Goal: Information Seeking & Learning: Learn about a topic

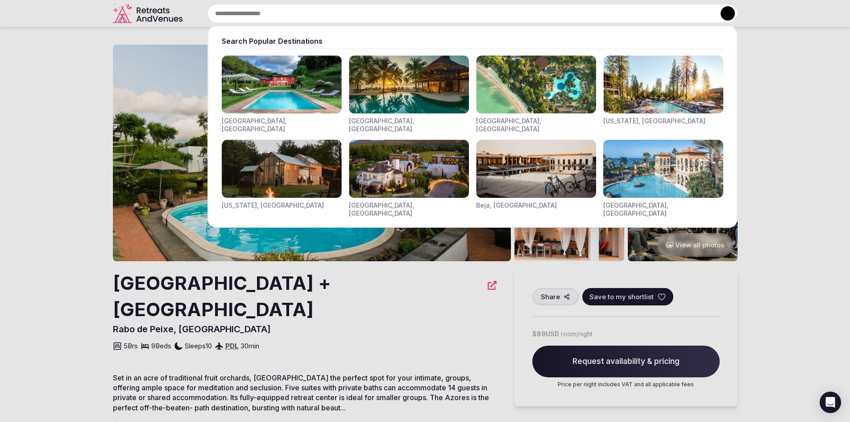
click at [301, 17] on input "text" at bounding box center [472, 13] width 530 height 19
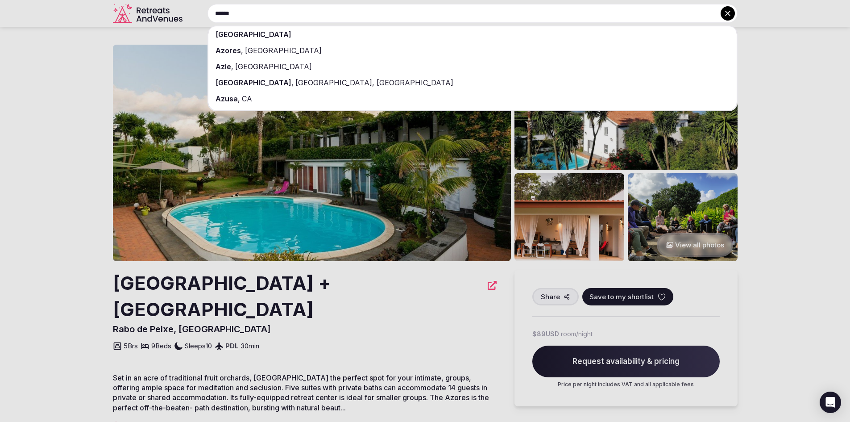
type input "******"
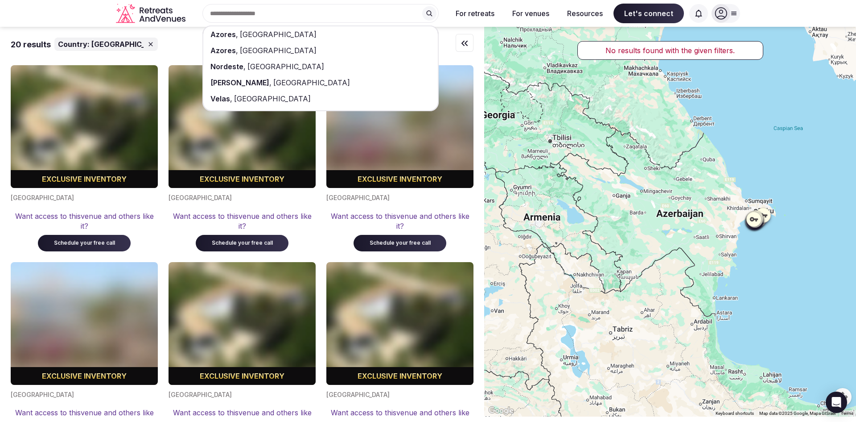
click at [252, 33] on span "[GEOGRAPHIC_DATA]" at bounding box center [277, 34] width 79 height 9
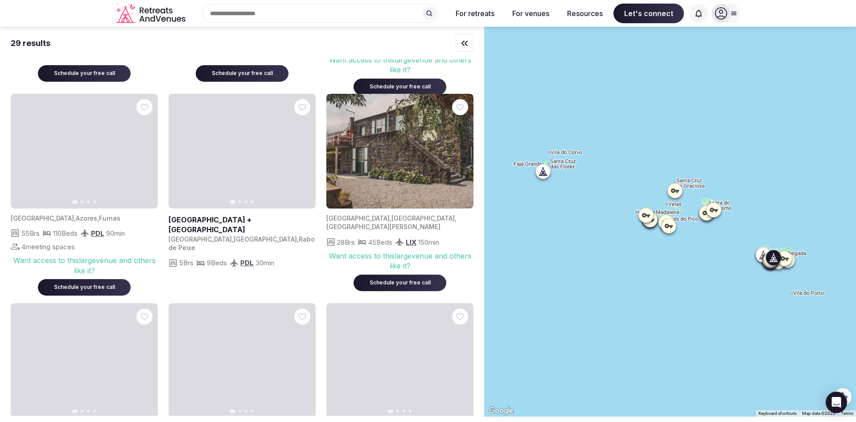
scroll to position [357, 0]
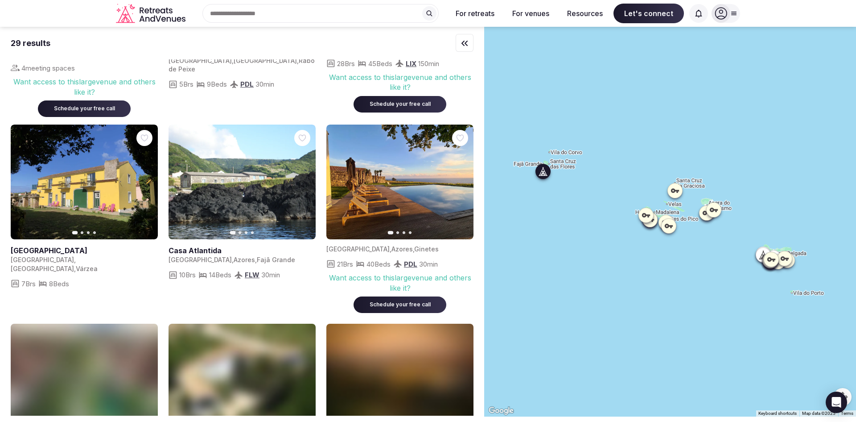
click at [302, 182] on icon "button" at bounding box center [303, 181] width 7 height 7
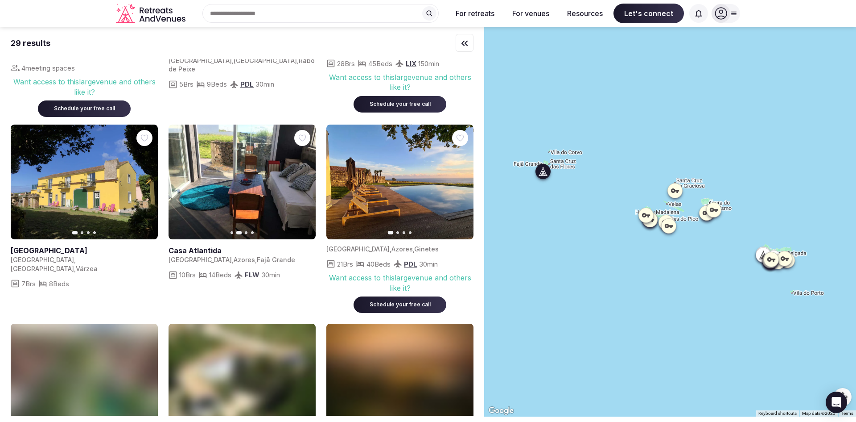
click at [302, 182] on icon "button" at bounding box center [303, 181] width 7 height 7
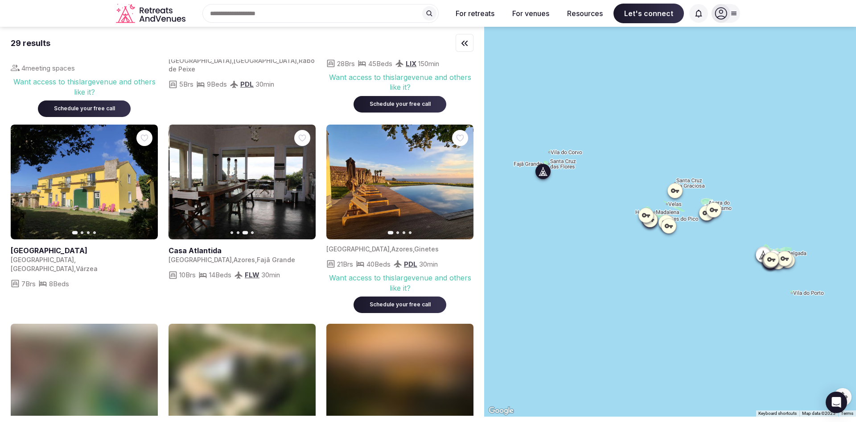
click at [302, 182] on icon "button" at bounding box center [303, 181] width 7 height 7
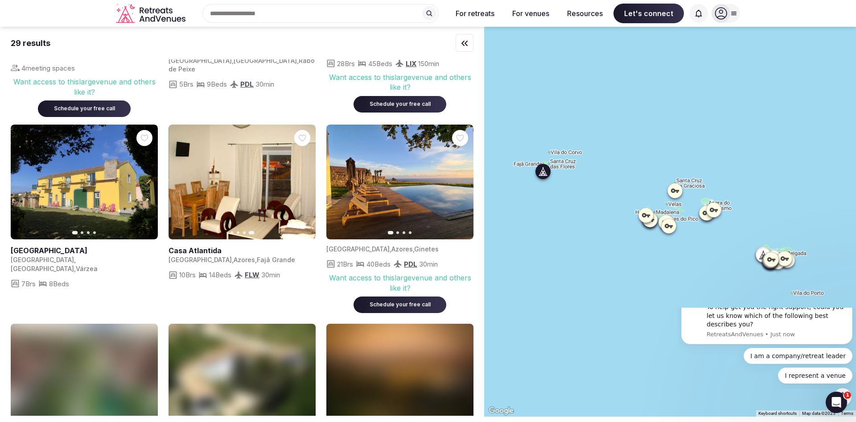
scroll to position [0, 0]
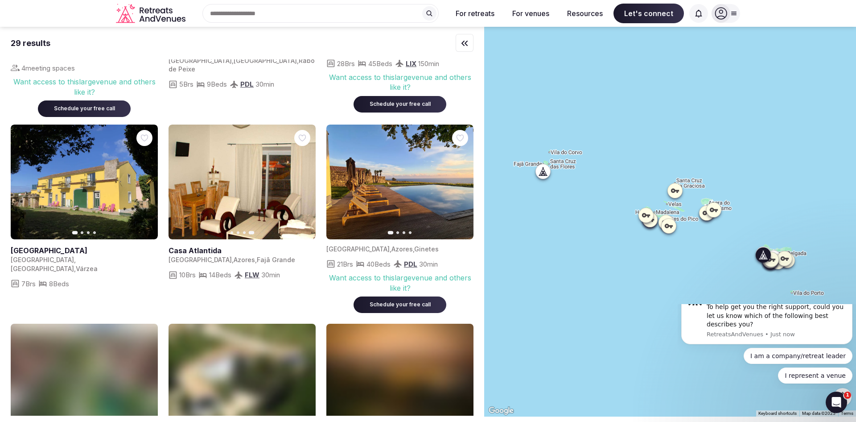
click at [459, 185] on icon "button" at bounding box center [461, 181] width 7 height 7
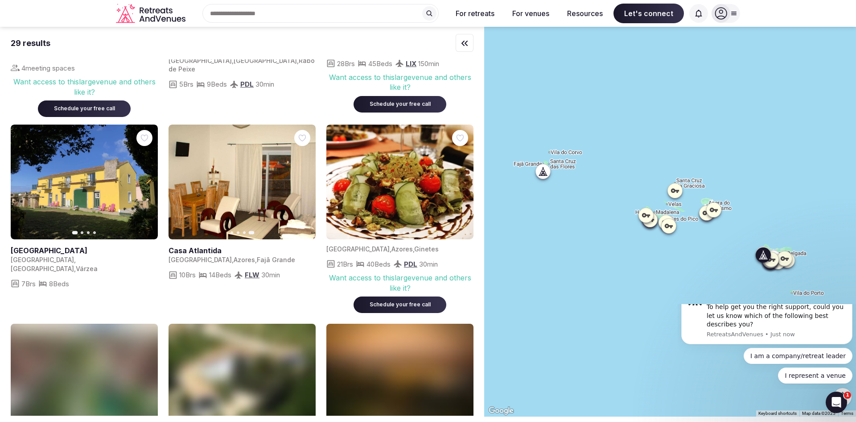
click at [459, 185] on icon "button" at bounding box center [461, 181] width 7 height 7
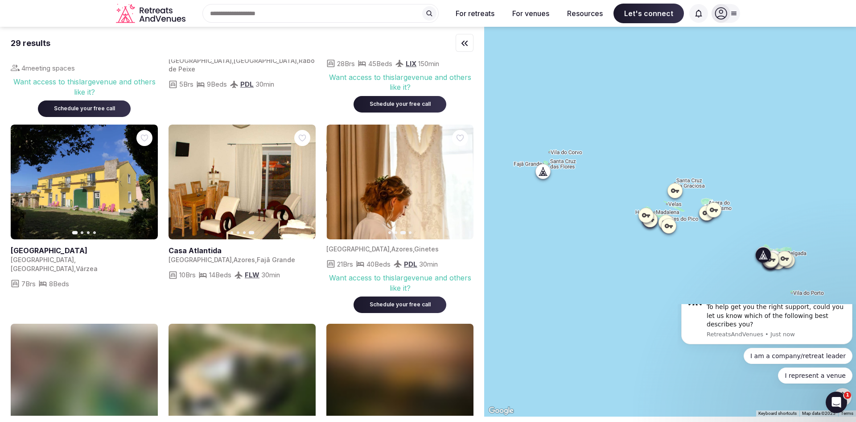
click at [459, 185] on icon "button" at bounding box center [461, 181] width 7 height 7
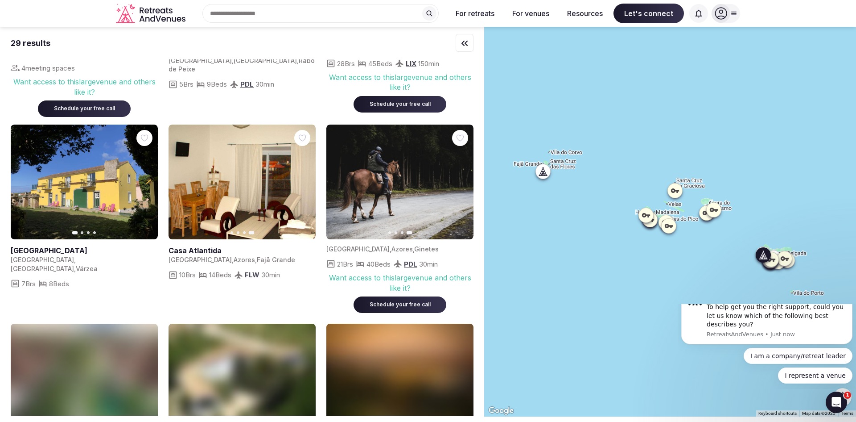
click at [334, 181] on button "Previous slide" at bounding box center [339, 181] width 14 height 14
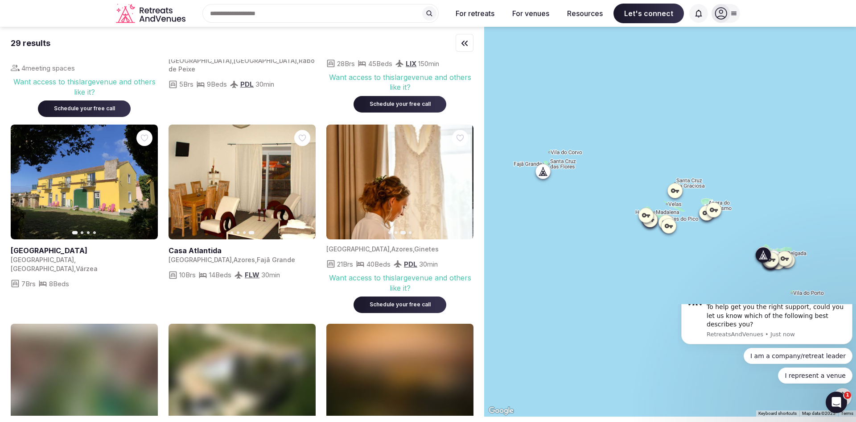
click at [338, 178] on icon "button" at bounding box center [338, 181] width 7 height 7
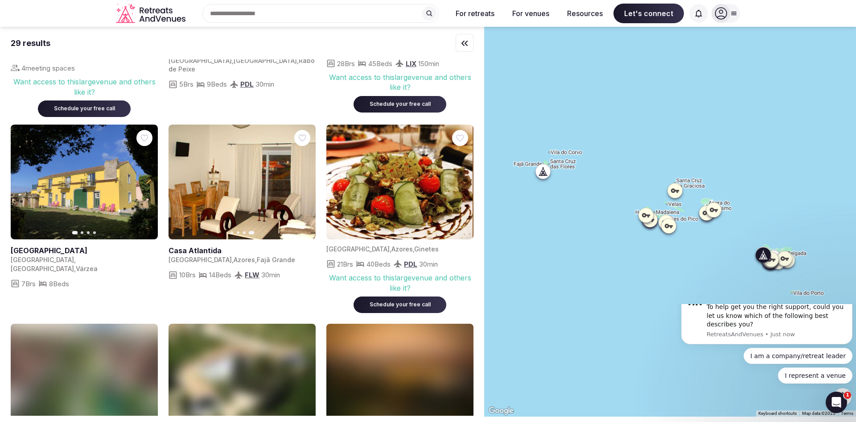
click at [338, 178] on icon "button" at bounding box center [338, 181] width 7 height 7
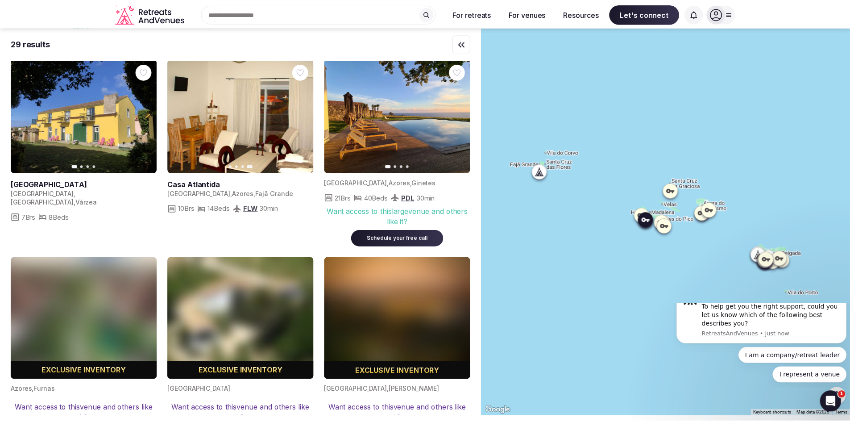
scroll to position [401, 0]
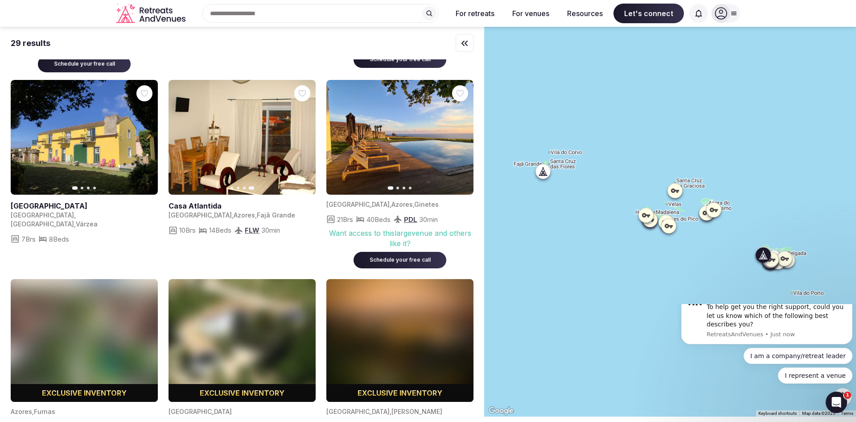
click at [402, 150] on img at bounding box center [400, 137] width 147 height 115
drag, startPoint x: 380, startPoint y: 202, endPoint x: 398, endPoint y: 204, distance: 18.9
click at [414, 201] on span "Ginetes" at bounding box center [426, 204] width 25 height 8
